Goal: Use online tool/utility: Utilize a website feature to perform a specific function

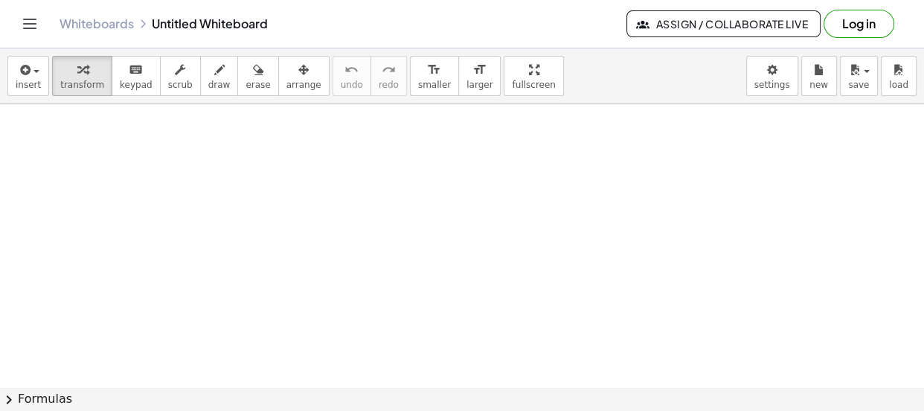
click at [852, 32] on button "Log in" at bounding box center [858, 24] width 71 height 28
click at [36, 17] on icon "Toggle navigation" at bounding box center [30, 24] width 18 height 18
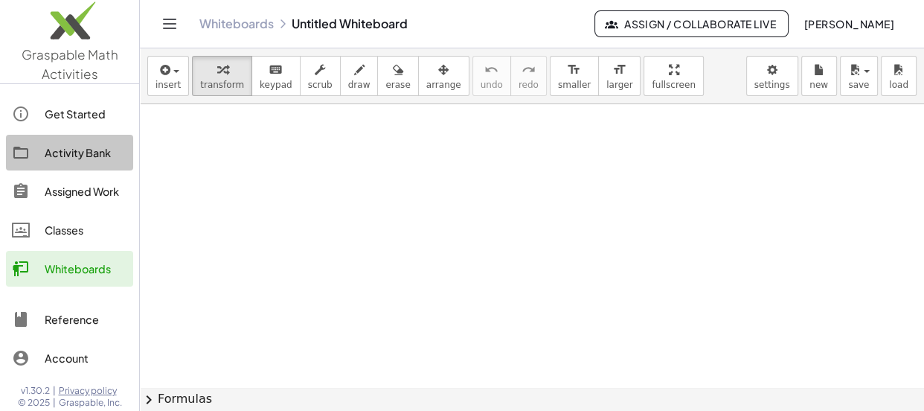
click at [87, 150] on div "Activity Bank" at bounding box center [86, 153] width 83 height 18
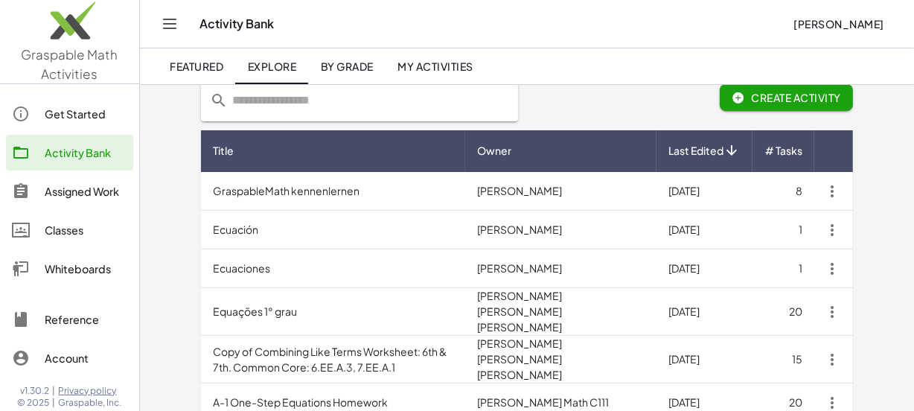
scroll to position [94, 0]
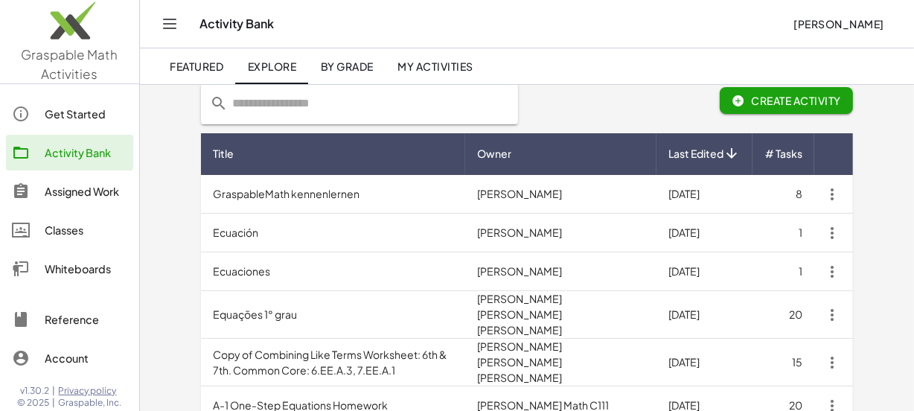
click at [85, 256] on link "Whiteboards" at bounding box center [69, 269] width 127 height 36
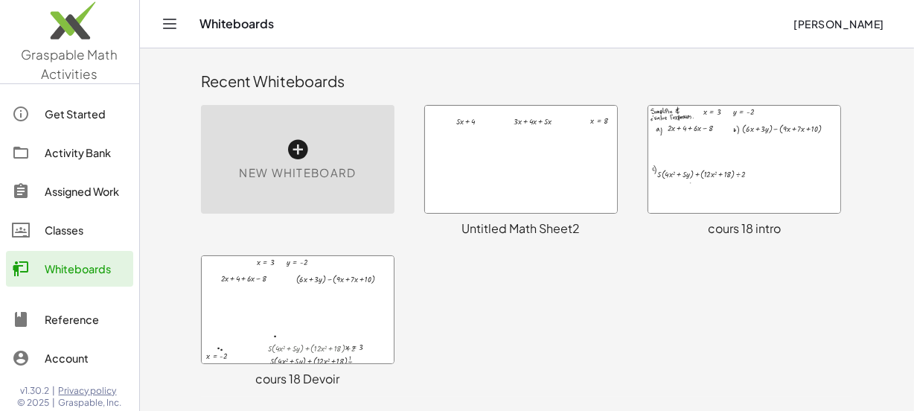
click at [274, 160] on div "New Whiteboard" at bounding box center [297, 159] width 193 height 109
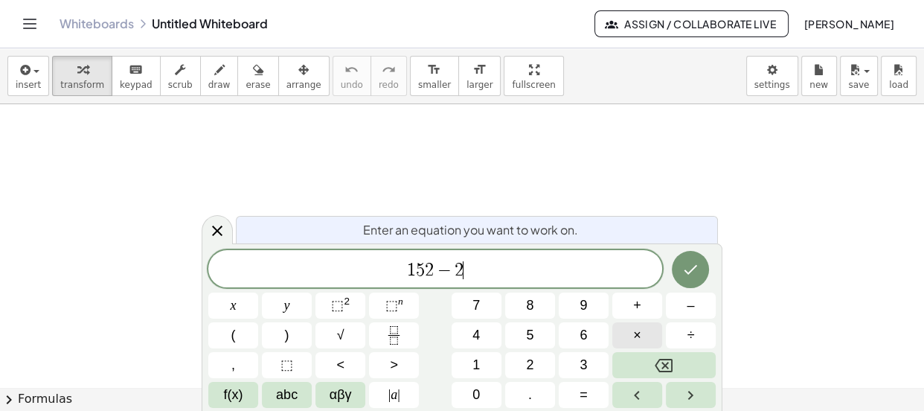
click at [632, 331] on button "×" at bounding box center [637, 335] width 50 height 26
click at [774, 76] on body "Graspable Math Activities Get Started Activity Bank Assigned Work Classes White…" at bounding box center [462, 205] width 924 height 411
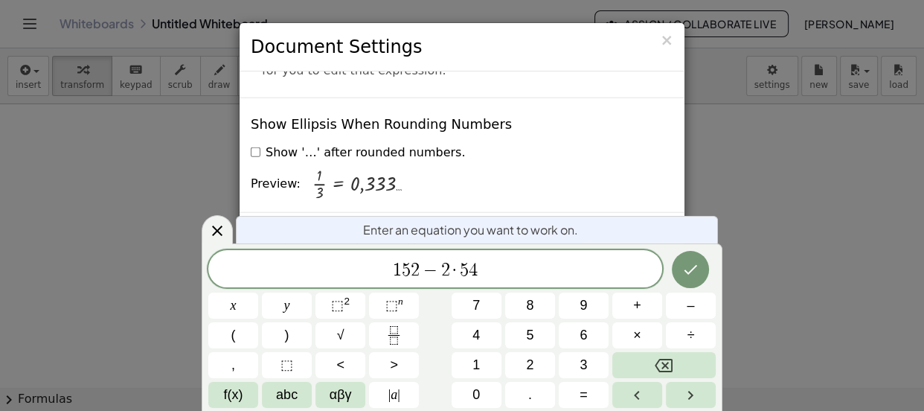
scroll to position [3682, 0]
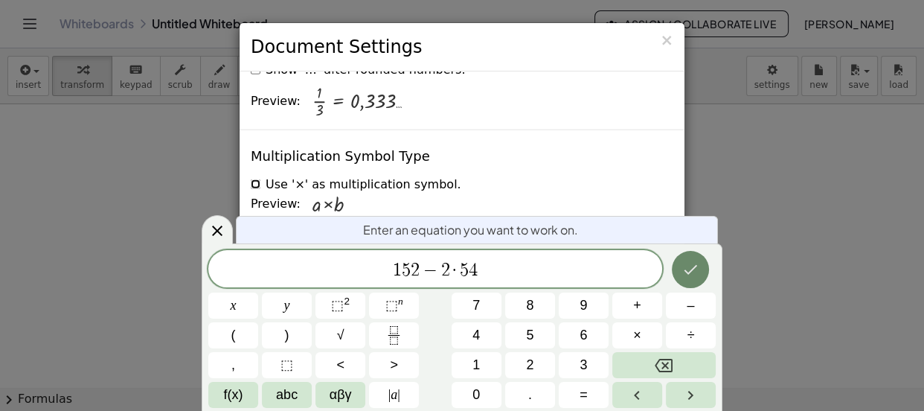
click at [699, 279] on button "Done" at bounding box center [690, 269] width 37 height 37
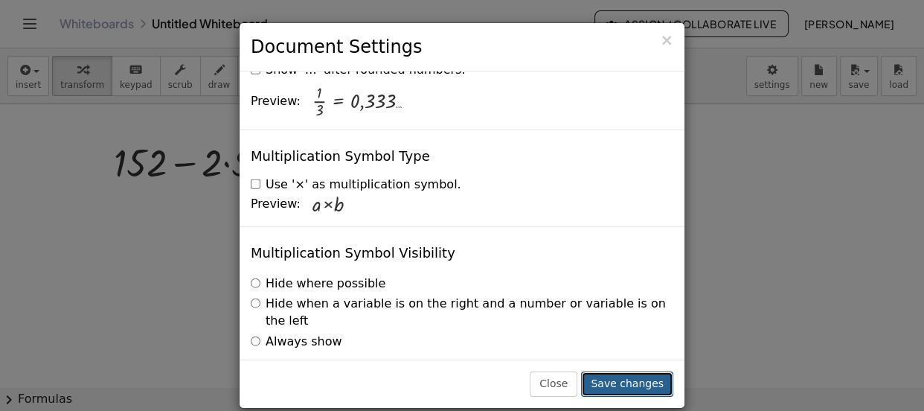
click at [645, 388] on button "Save changes" at bounding box center [627, 383] width 92 height 25
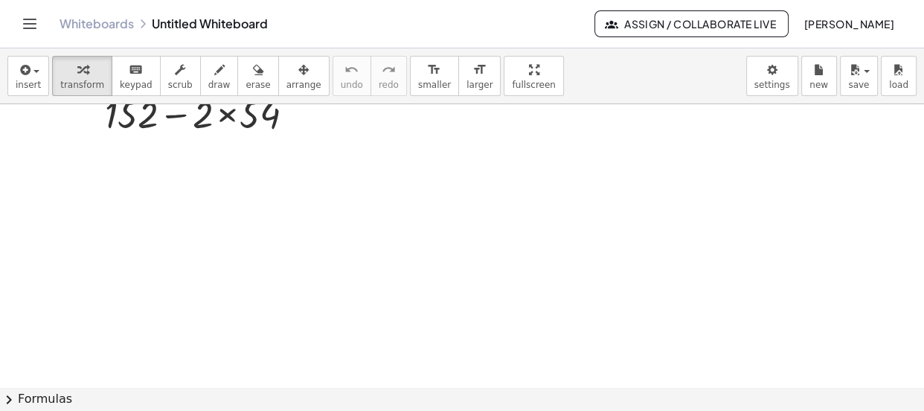
scroll to position [50, 0]
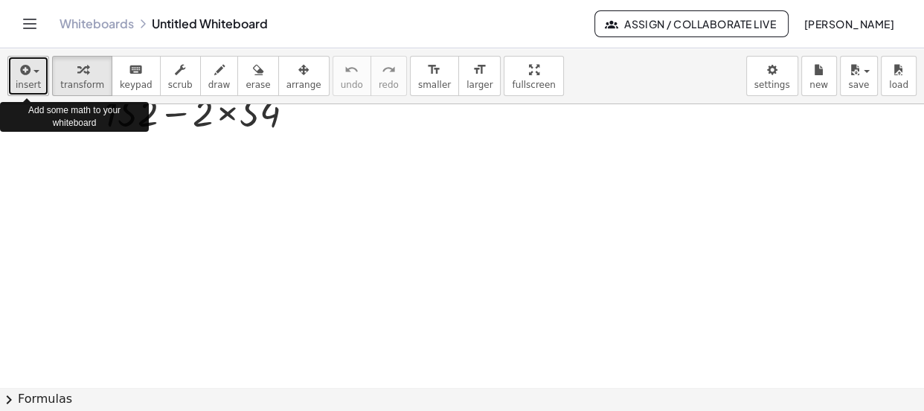
click at [25, 76] on icon "button" at bounding box center [23, 70] width 13 height 18
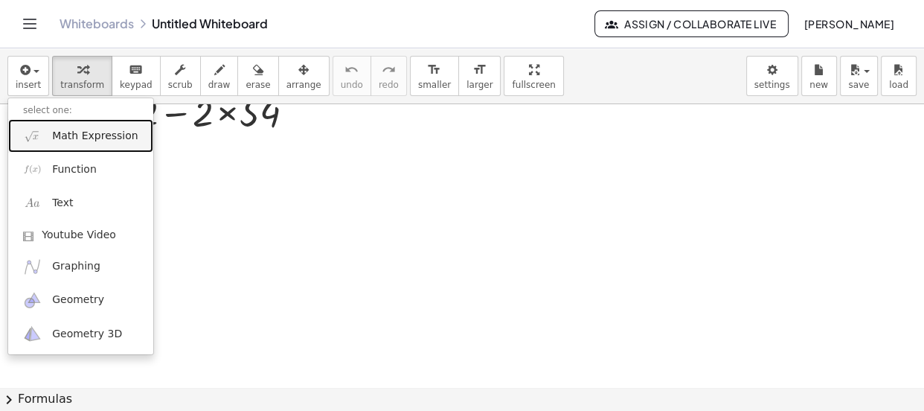
click at [56, 130] on span "Math Expression" at bounding box center [95, 136] width 86 height 15
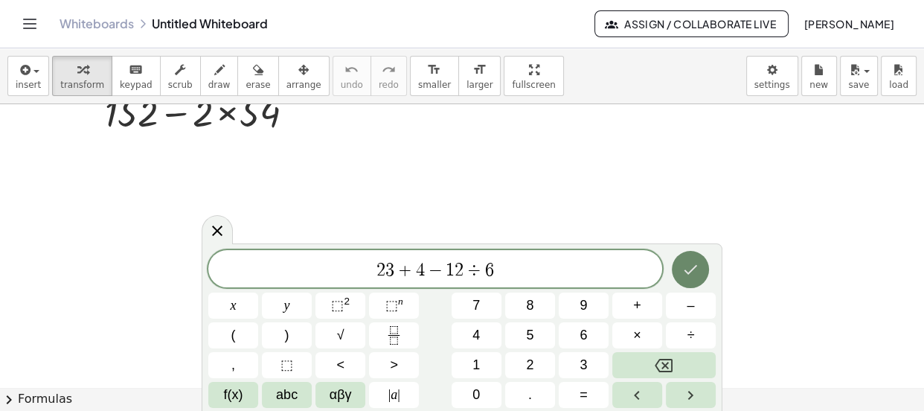
click at [687, 284] on button "Done" at bounding box center [690, 269] width 37 height 37
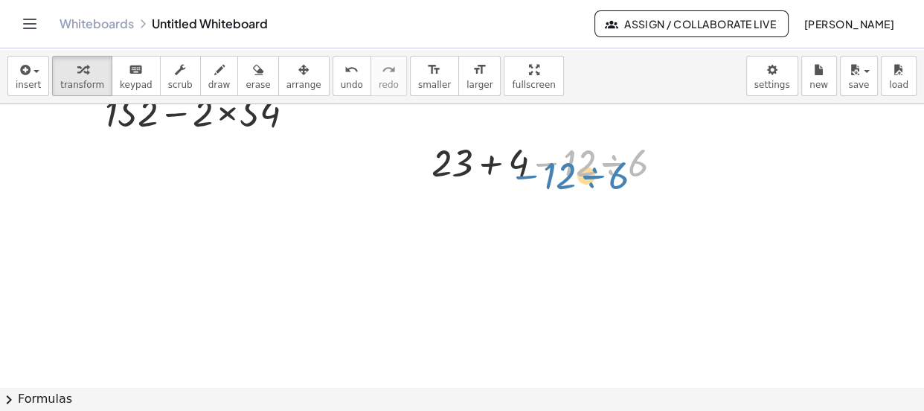
drag, startPoint x: 537, startPoint y: 164, endPoint x: 522, endPoint y: 171, distance: 16.3
click at [522, 171] on div at bounding box center [553, 161] width 258 height 51
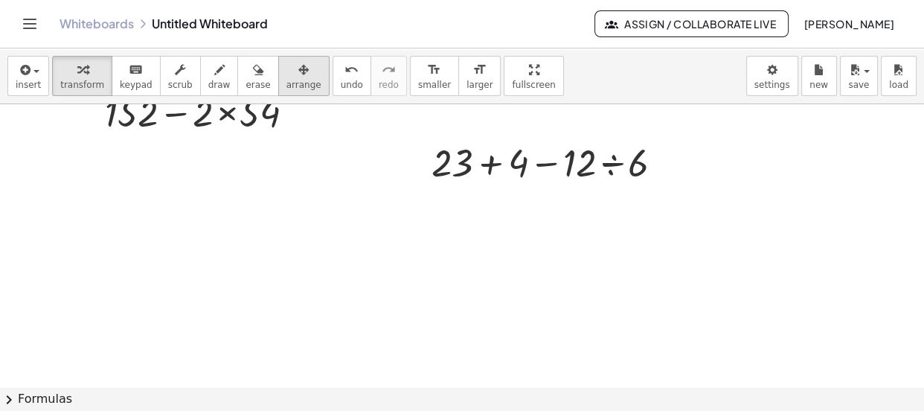
click at [286, 70] on div "button" at bounding box center [303, 69] width 35 height 18
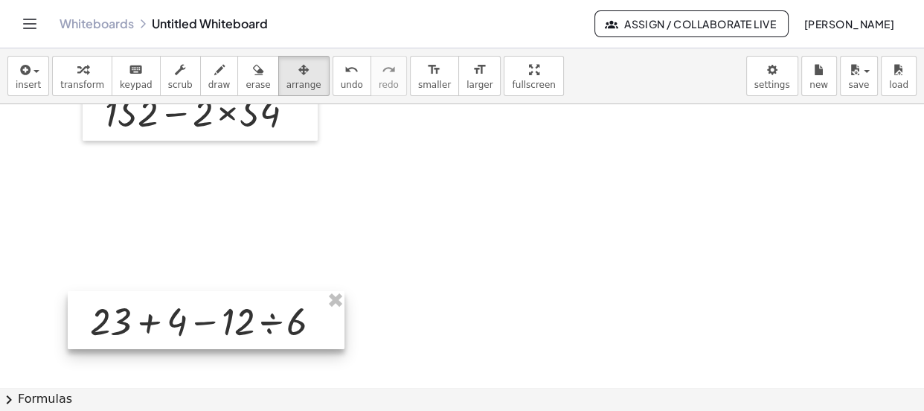
drag, startPoint x: 555, startPoint y: 159, endPoint x: 213, endPoint y: 319, distance: 377.1
click at [213, 319] on div at bounding box center [206, 320] width 277 height 58
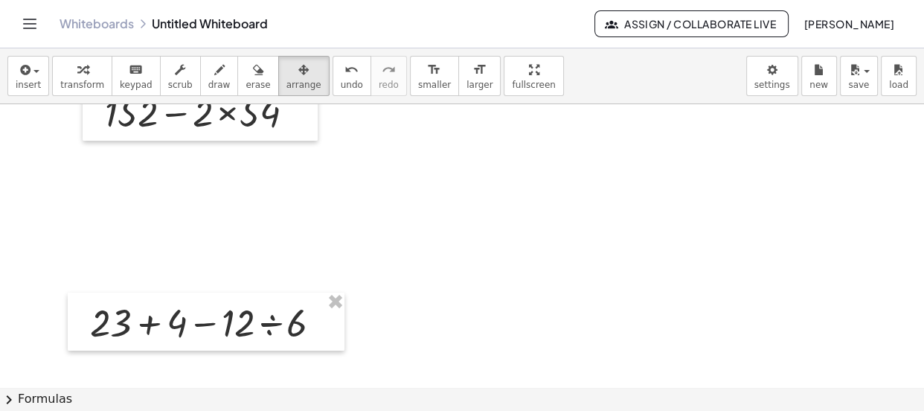
click at [345, 236] on div at bounding box center [462, 336] width 924 height 565
click at [286, 68] on div "button" at bounding box center [303, 69] width 35 height 18
click at [341, 85] on span "undo" at bounding box center [352, 85] width 22 height 10
click at [492, 245] on div at bounding box center [462, 336] width 924 height 565
click at [286, 83] on span "arrange" at bounding box center [303, 85] width 35 height 10
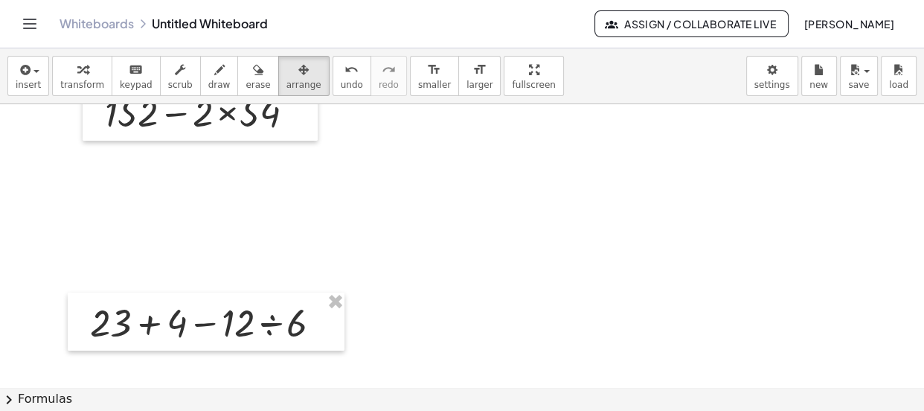
click at [530, 234] on div at bounding box center [462, 336] width 924 height 565
click at [33, 77] on button "insert" at bounding box center [28, 76] width 42 height 40
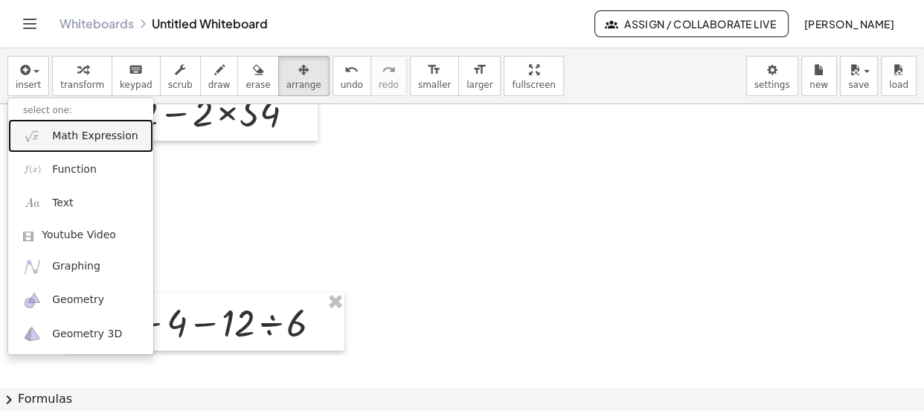
click at [83, 139] on span "Math Expression" at bounding box center [95, 136] width 86 height 15
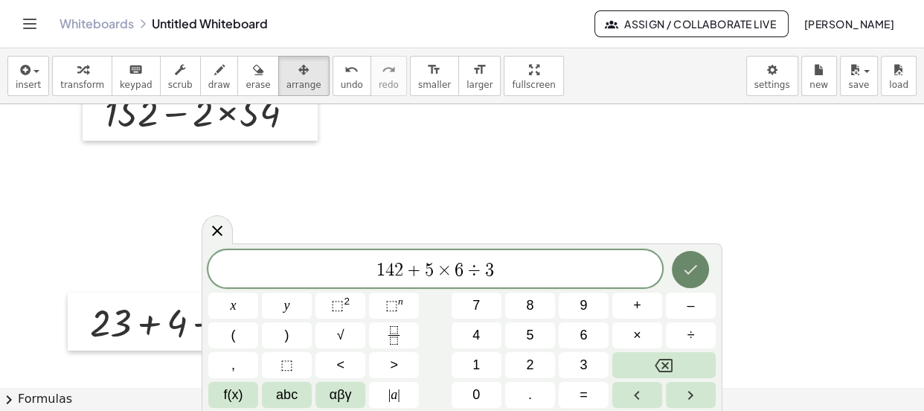
click at [694, 275] on icon "Done" at bounding box center [690, 269] width 18 height 18
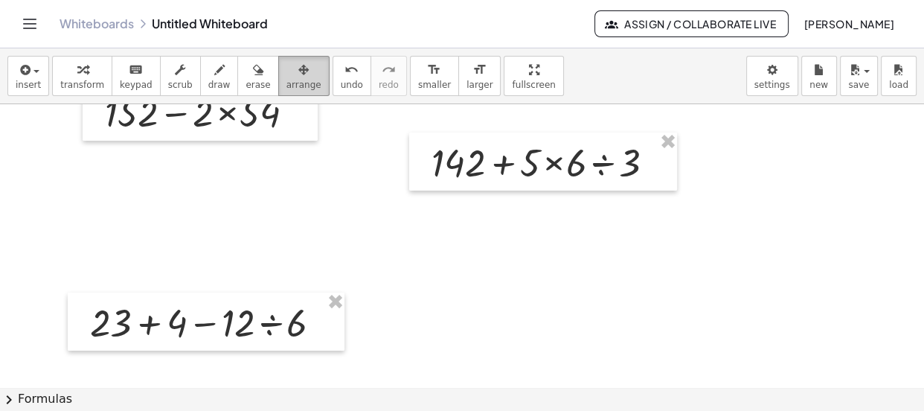
click at [286, 80] on span "arrange" at bounding box center [303, 85] width 35 height 10
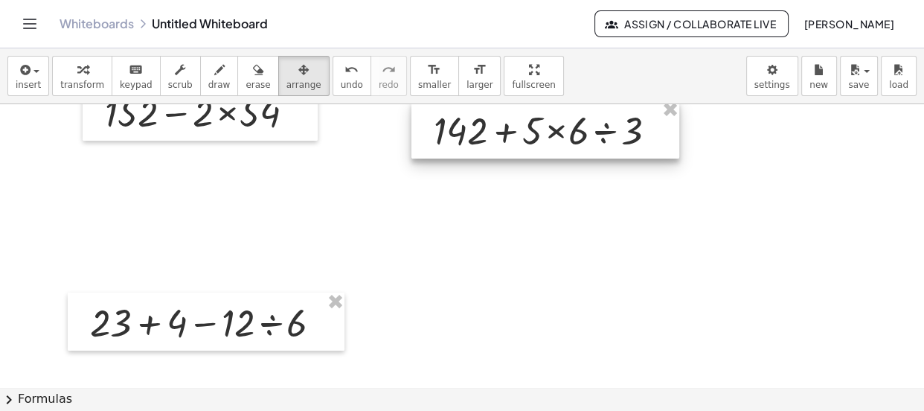
drag, startPoint x: 576, startPoint y: 184, endPoint x: 578, endPoint y: 152, distance: 32.1
click at [578, 152] on div at bounding box center [545, 129] width 268 height 58
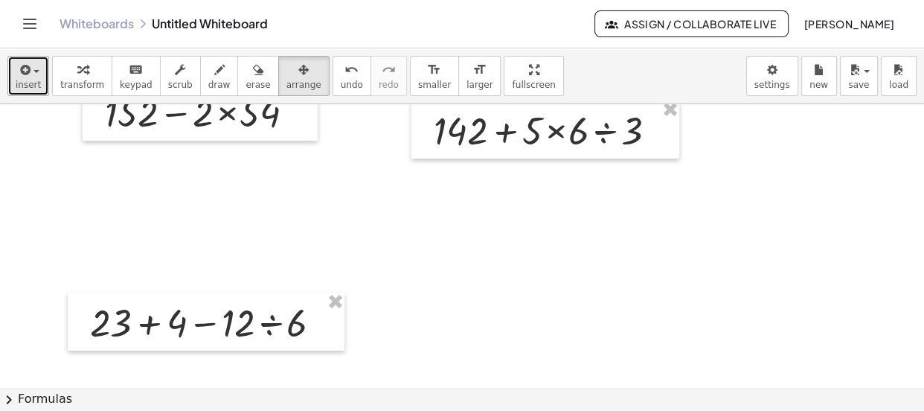
click at [36, 77] on button "insert" at bounding box center [28, 76] width 42 height 40
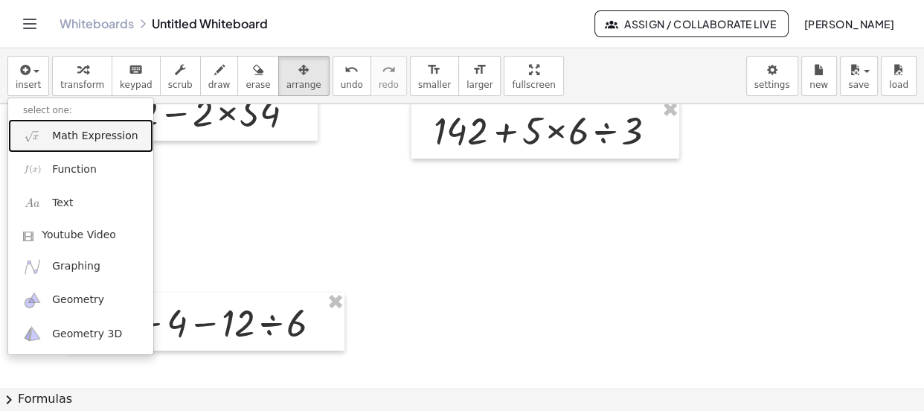
click at [60, 141] on span "Math Expression" at bounding box center [95, 136] width 86 height 15
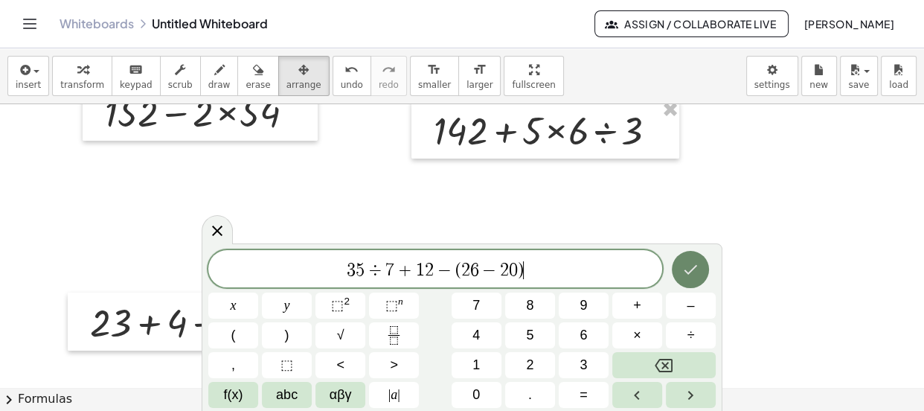
click at [687, 254] on button "Done" at bounding box center [690, 269] width 37 height 37
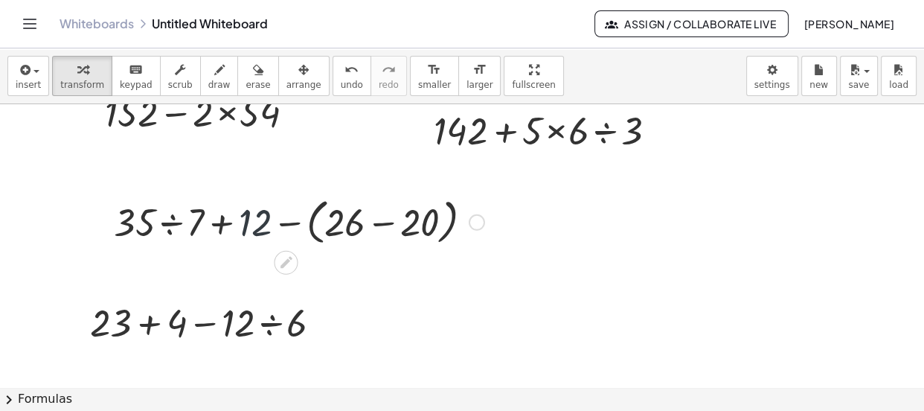
click at [245, 228] on div at bounding box center [298, 221] width 385 height 57
click at [286, 84] on span "arrange" at bounding box center [303, 85] width 35 height 10
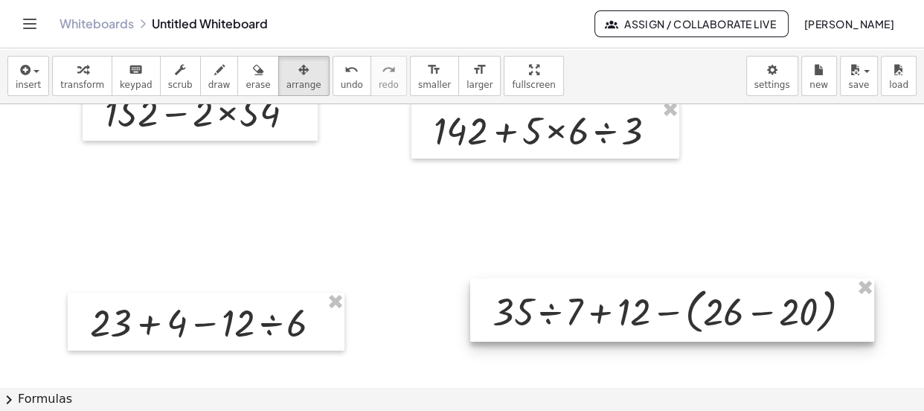
drag, startPoint x: 253, startPoint y: 212, endPoint x: 632, endPoint y: 302, distance: 389.9
click at [632, 302] on div at bounding box center [672, 310] width 404 height 64
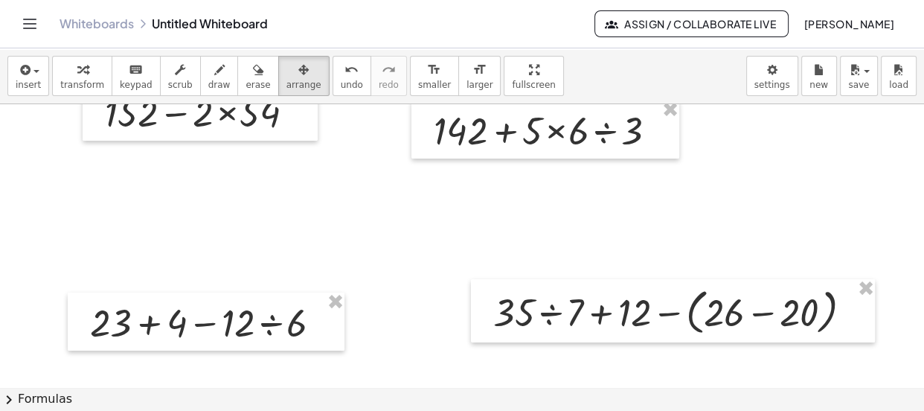
click at [654, 216] on div at bounding box center [462, 336] width 924 height 565
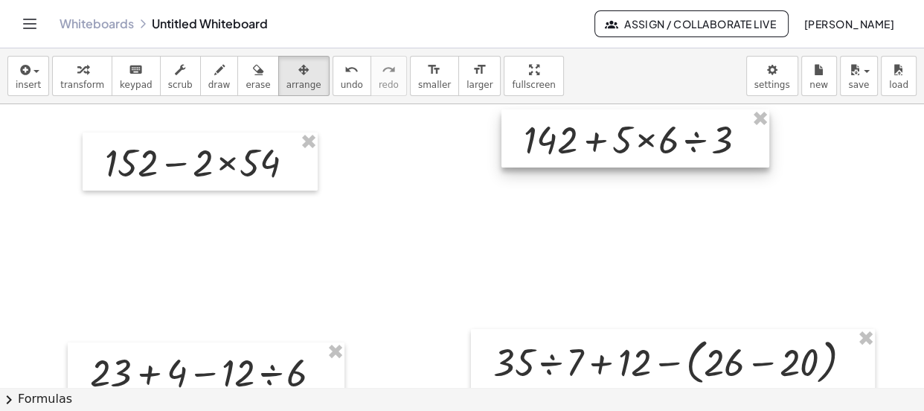
drag, startPoint x: 609, startPoint y: 176, endPoint x: 716, endPoint y: 135, distance: 114.7
click at [716, 135] on div at bounding box center [635, 138] width 268 height 58
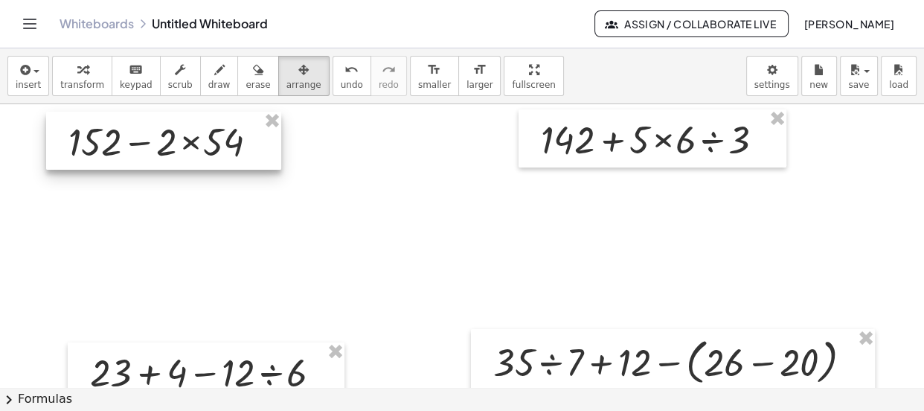
drag, startPoint x: 245, startPoint y: 184, endPoint x: 202, endPoint y: 163, distance: 47.2
click at [202, 163] on div at bounding box center [163, 141] width 235 height 58
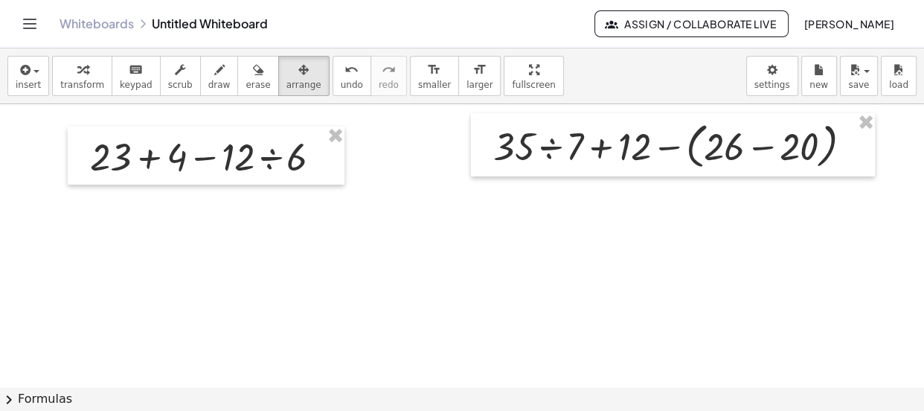
scroll to position [217, 0]
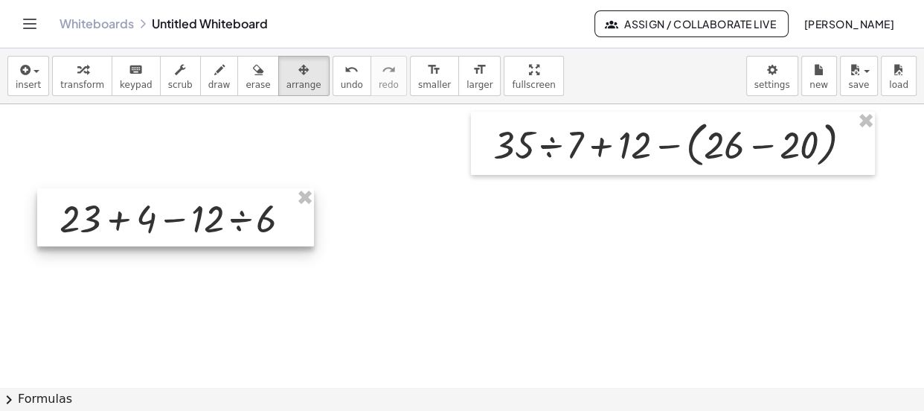
drag, startPoint x: 271, startPoint y: 162, endPoint x: 243, endPoint y: 220, distance: 64.2
click at [238, 225] on div at bounding box center [175, 217] width 277 height 58
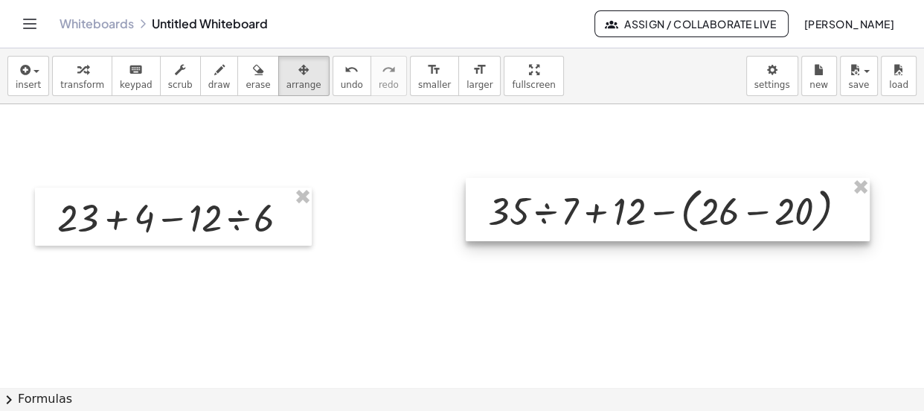
drag, startPoint x: 681, startPoint y: 141, endPoint x: 676, endPoint y: 208, distance: 67.2
click at [676, 208] on div at bounding box center [668, 210] width 404 height 64
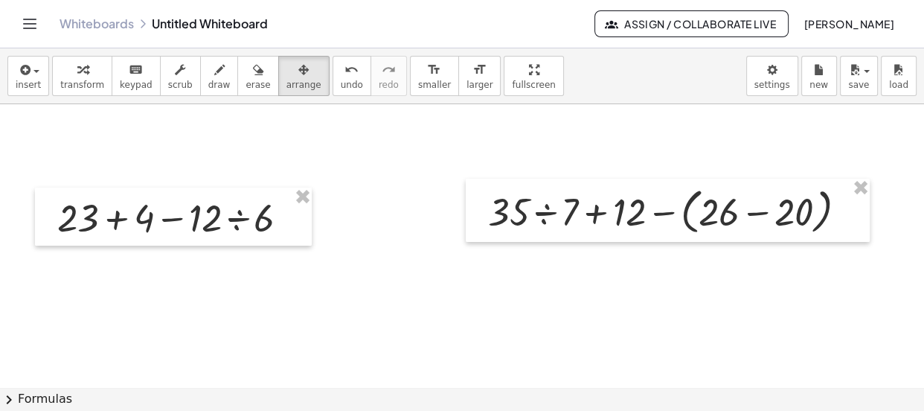
click at [614, 146] on div at bounding box center [462, 169] width 924 height 565
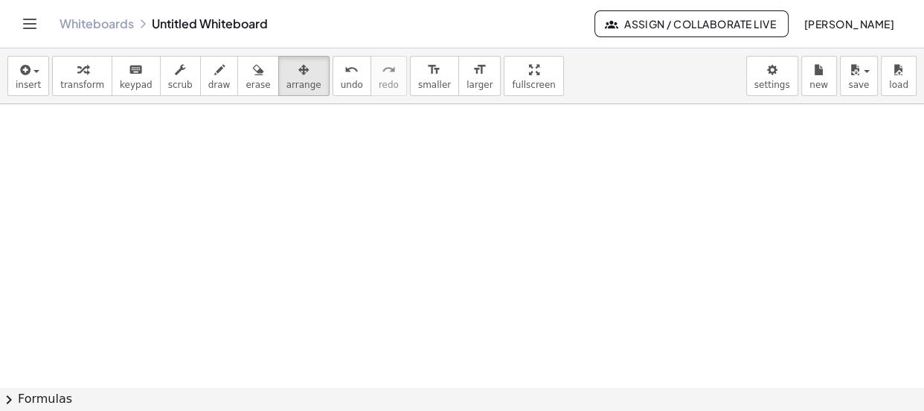
scroll to position [497, 0]
click at [32, 80] on span "insert" at bounding box center [28, 85] width 25 height 10
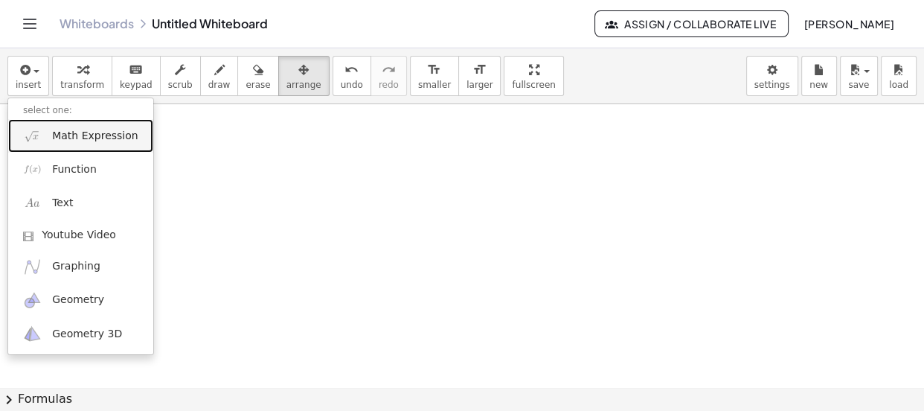
click at [73, 144] on link "Math Expression" at bounding box center [80, 135] width 145 height 33
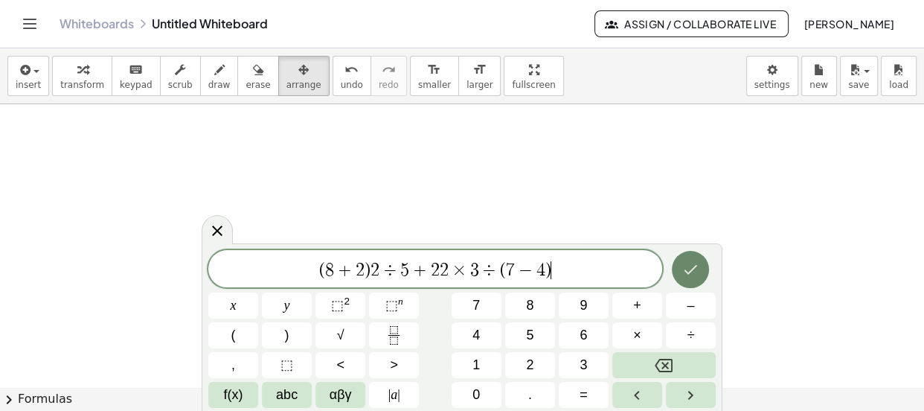
click at [698, 263] on icon "Done" at bounding box center [690, 269] width 18 height 18
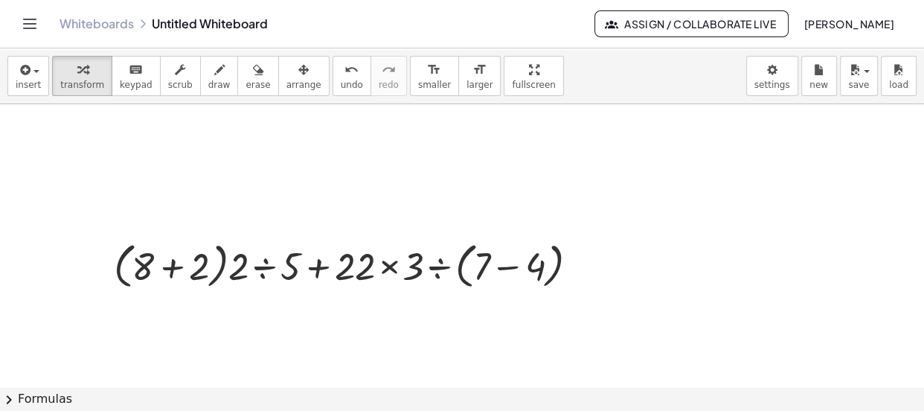
scroll to position [398, 0]
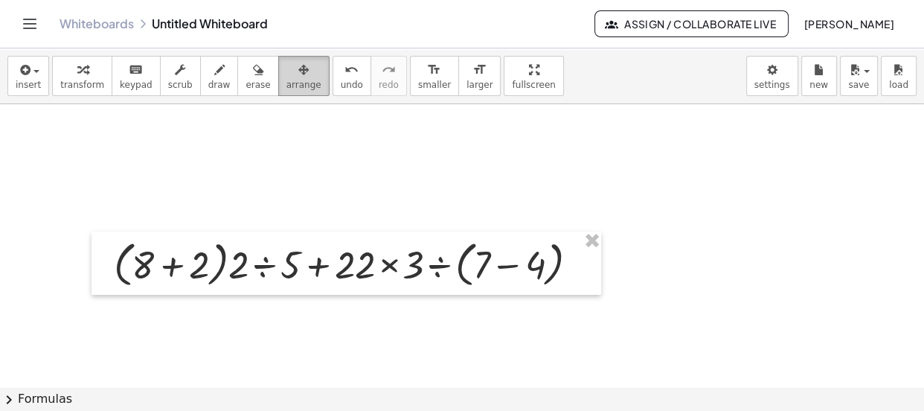
click at [286, 82] on span "arrange" at bounding box center [303, 85] width 35 height 10
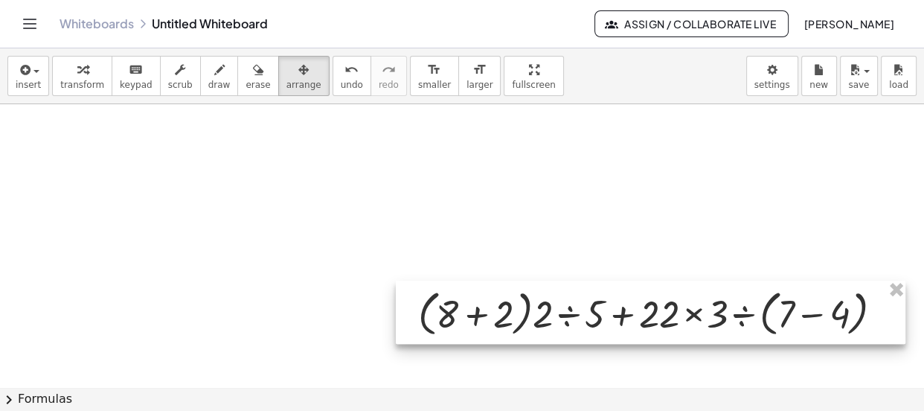
drag, startPoint x: 162, startPoint y: 253, endPoint x: 466, endPoint y: 304, distance: 308.6
click at [466, 304] on div at bounding box center [651, 312] width 510 height 64
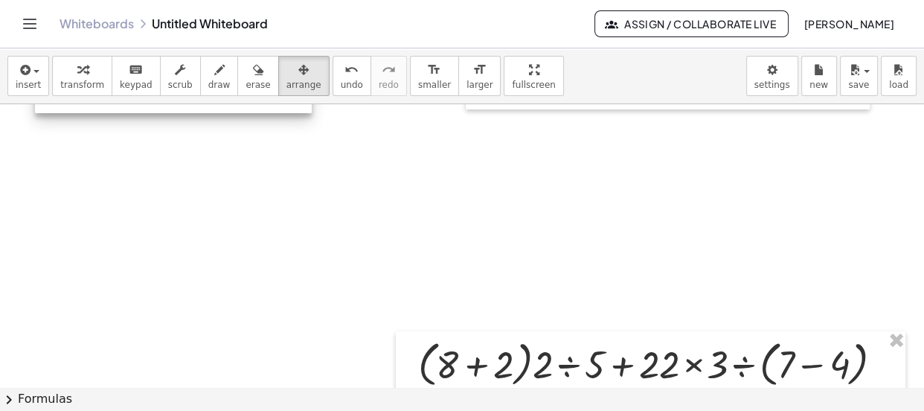
scroll to position [425, 0]
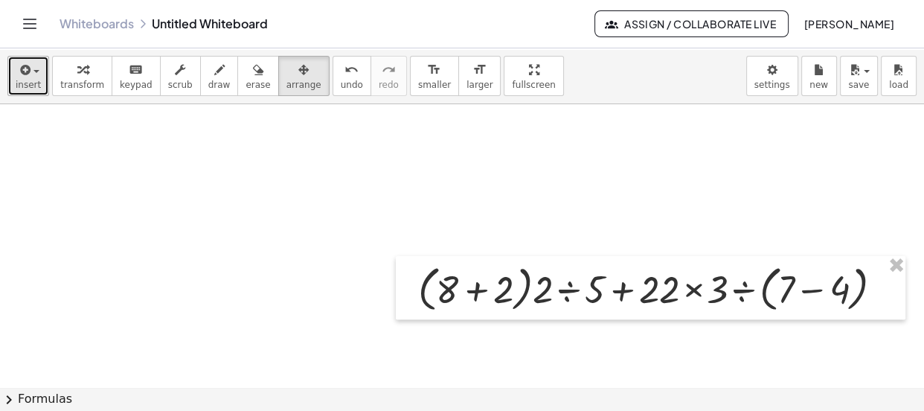
click at [40, 80] on button "insert" at bounding box center [28, 76] width 42 height 40
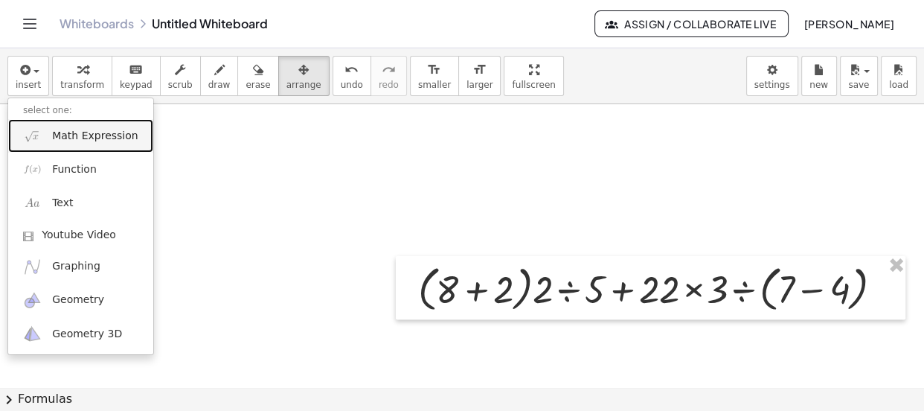
click at [56, 138] on span "Math Expression" at bounding box center [95, 136] width 86 height 15
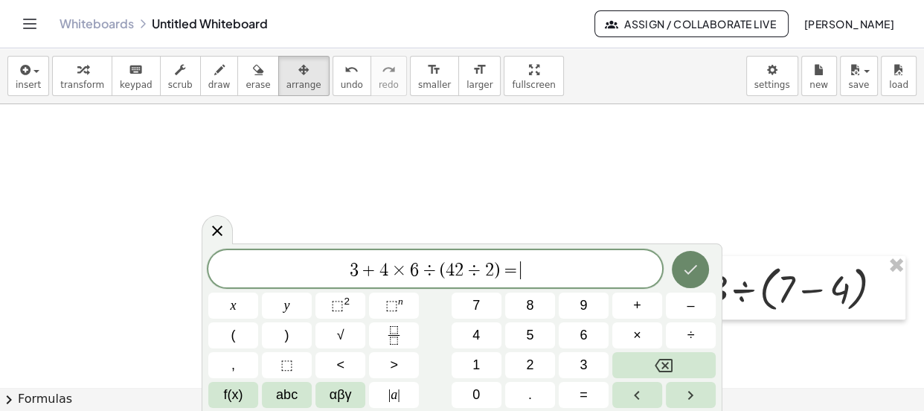
click at [693, 260] on icon "Done" at bounding box center [690, 269] width 18 height 18
click at [680, 278] on button "Done" at bounding box center [690, 269] width 37 height 37
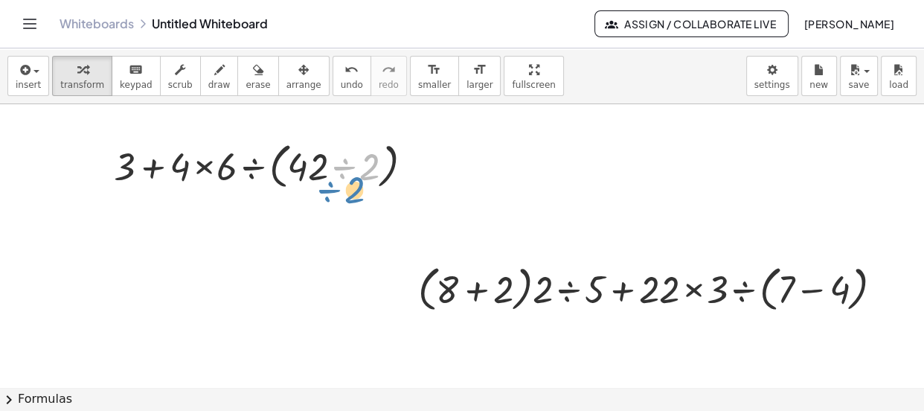
drag, startPoint x: 372, startPoint y: 173, endPoint x: 359, endPoint y: 188, distance: 20.0
click at [359, 188] on div at bounding box center [269, 165] width 326 height 57
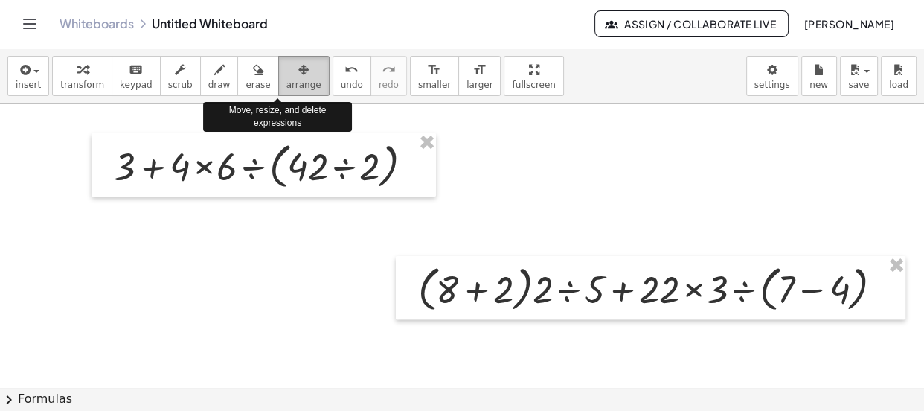
click at [298, 74] on icon "button" at bounding box center [303, 70] width 10 height 18
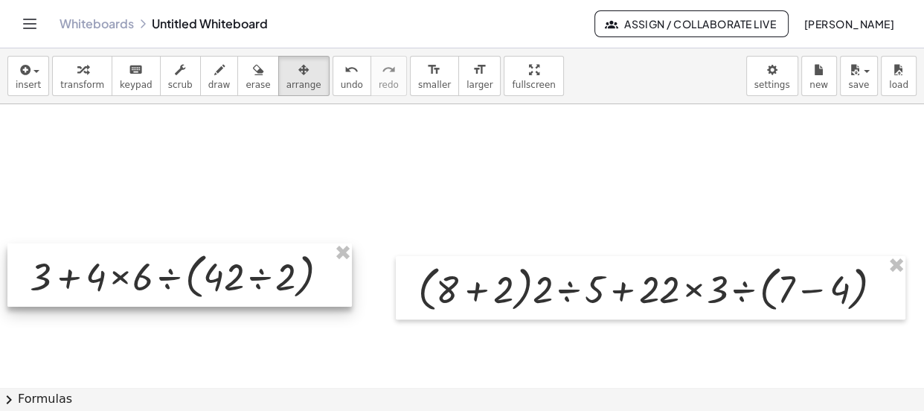
drag, startPoint x: 284, startPoint y: 182, endPoint x: 201, endPoint y: 293, distance: 139.3
click at [201, 293] on div at bounding box center [179, 275] width 344 height 64
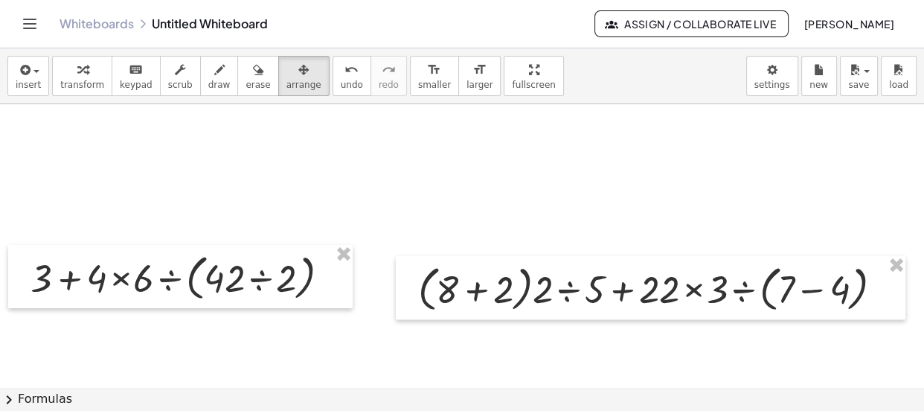
click at [296, 202] on div at bounding box center [462, 103] width 924 height 849
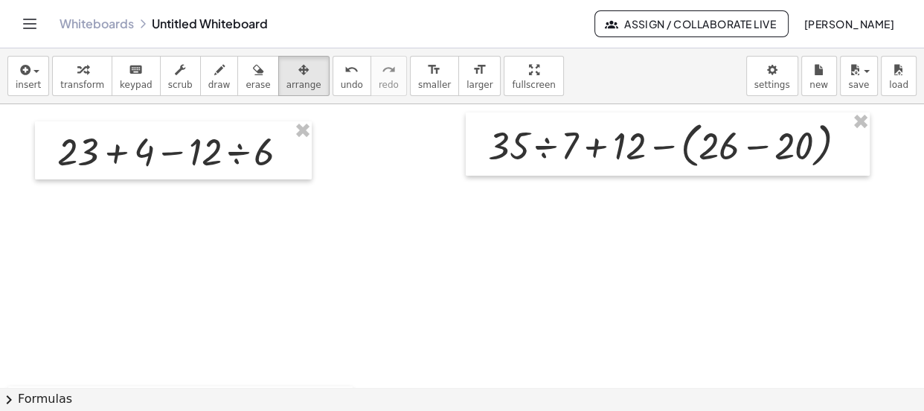
scroll to position [284, 0]
